Goal: Task Accomplishment & Management: Use online tool/utility

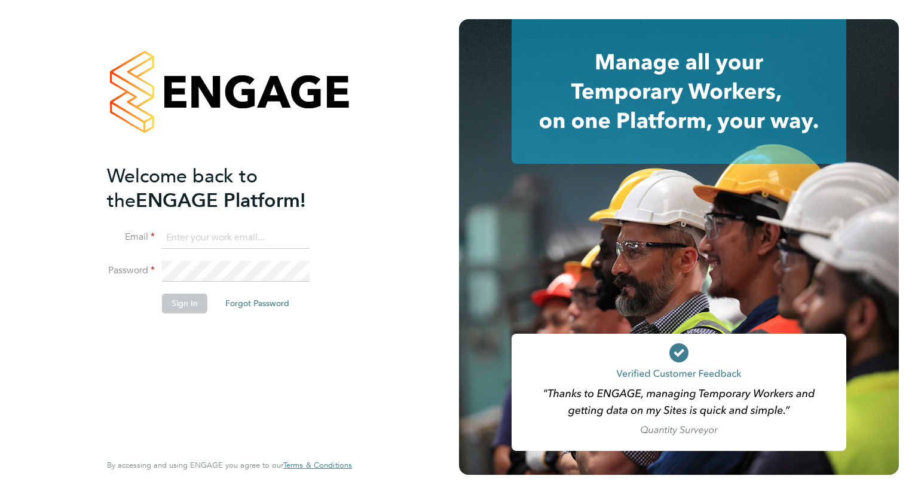
click at [210, 231] on input at bounding box center [236, 238] width 148 height 22
type input "[EMAIL_ADDRESS][PERSON_NAME][DOMAIN_NAME]"
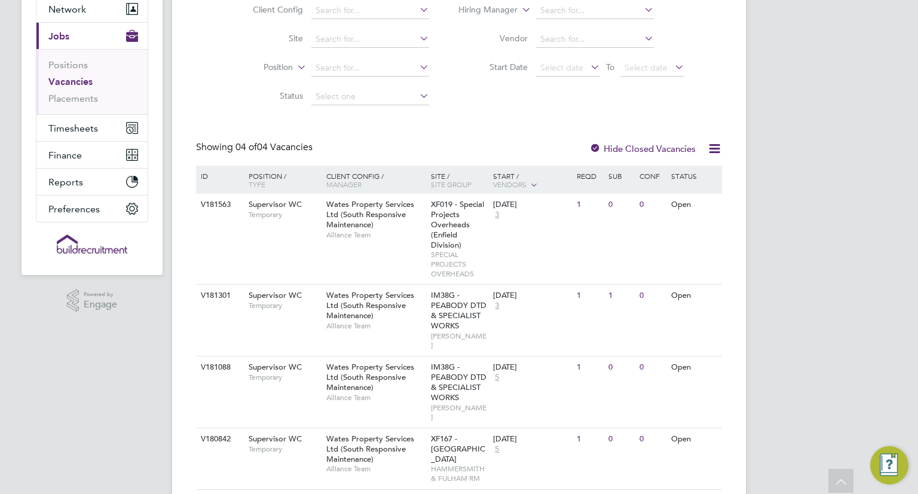
scroll to position [139, 0]
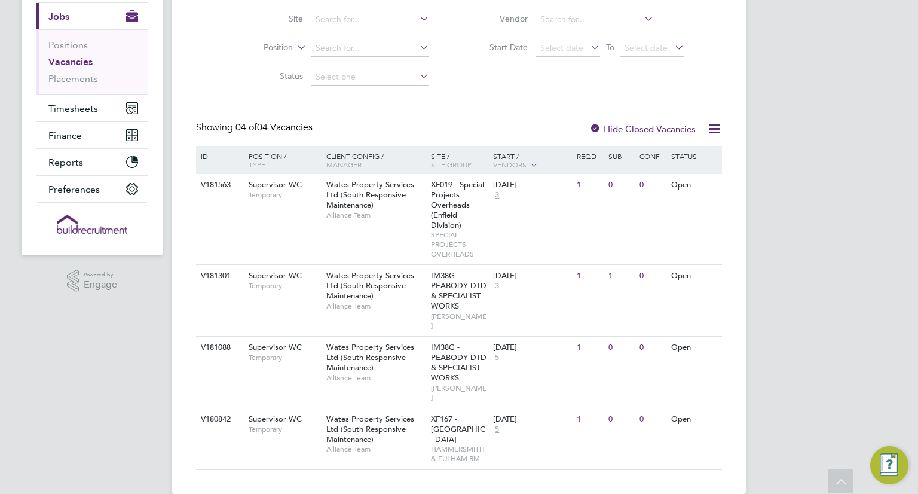
click at [175, 390] on div "Vacancies New Vacancy Vacancies I follow All Vacancies Client Config Site Posit…" at bounding box center [459, 193] width 574 height 599
